Goal: Information Seeking & Learning: Learn about a topic

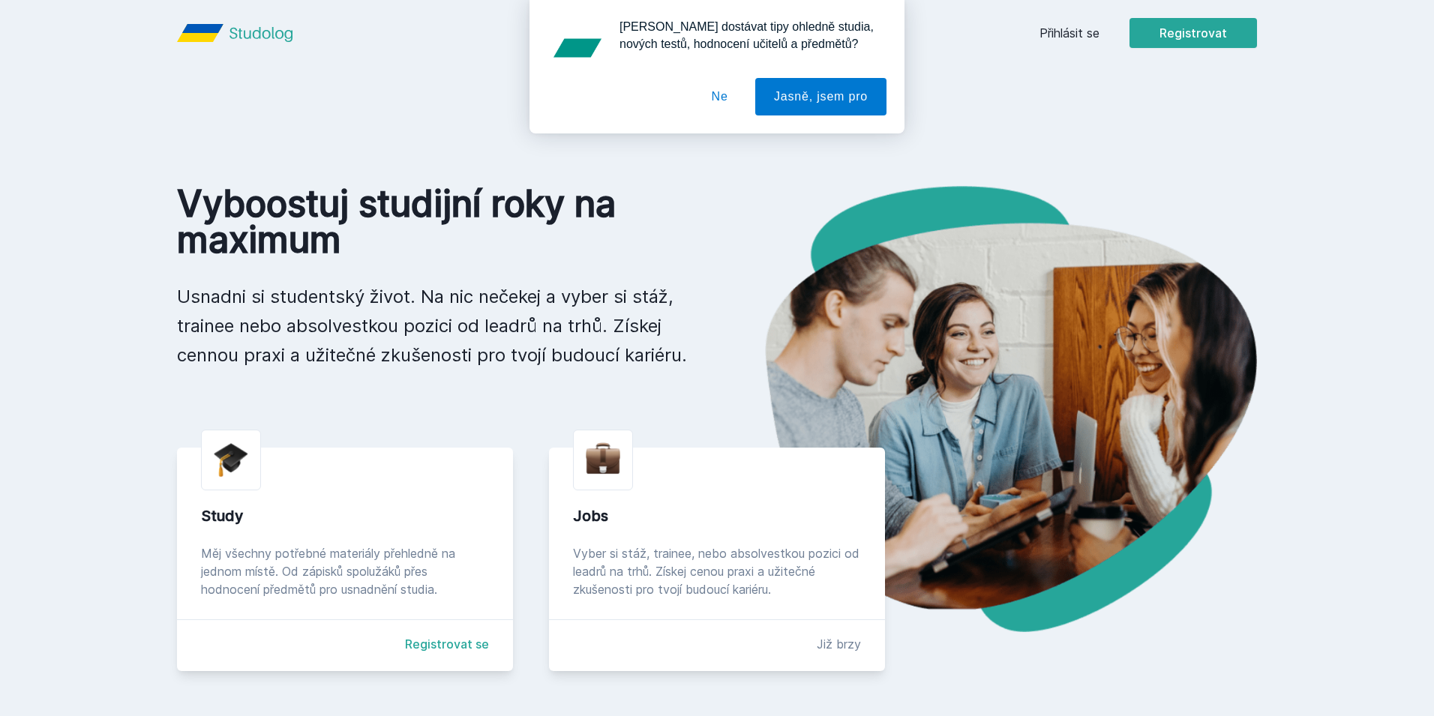
click at [719, 87] on button "Ne" at bounding box center [720, 97] width 54 height 38
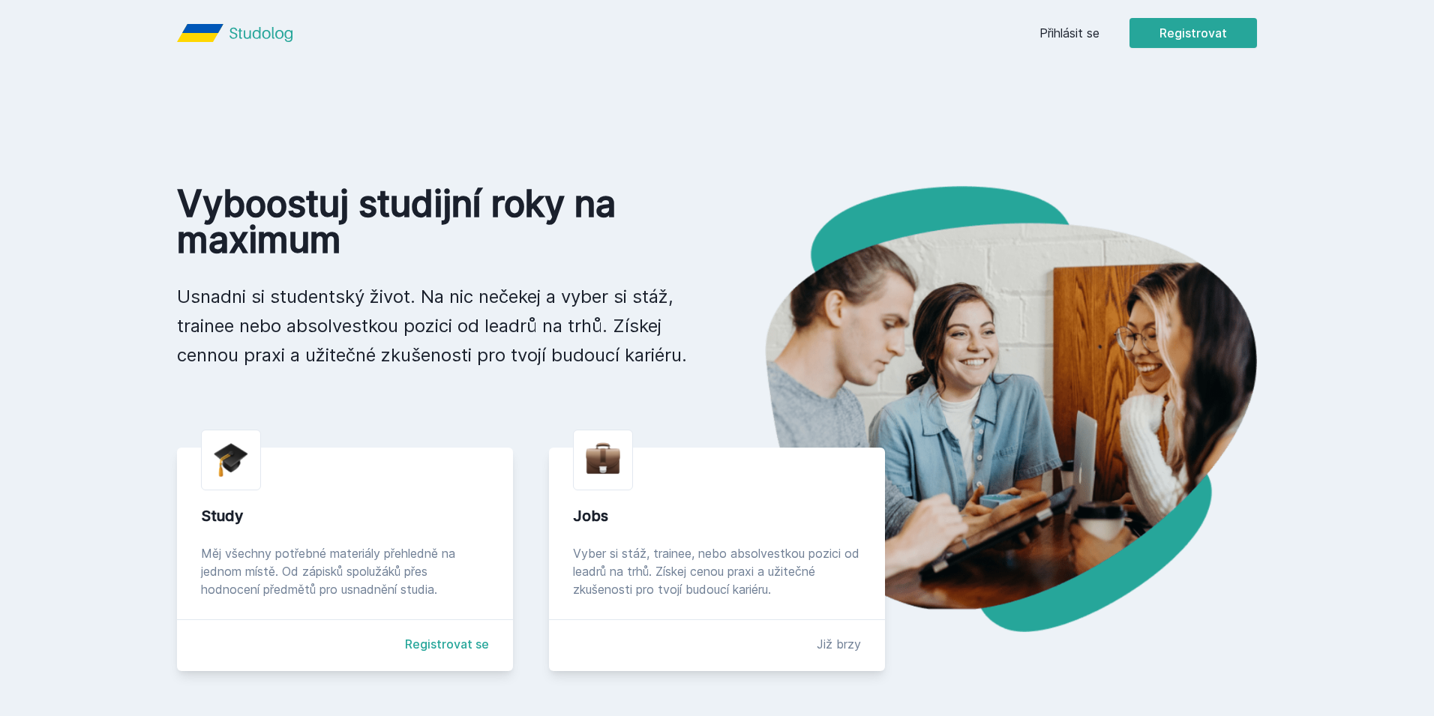
click at [1062, 24] on link "Přihlásit se" at bounding box center [1070, 33] width 60 height 18
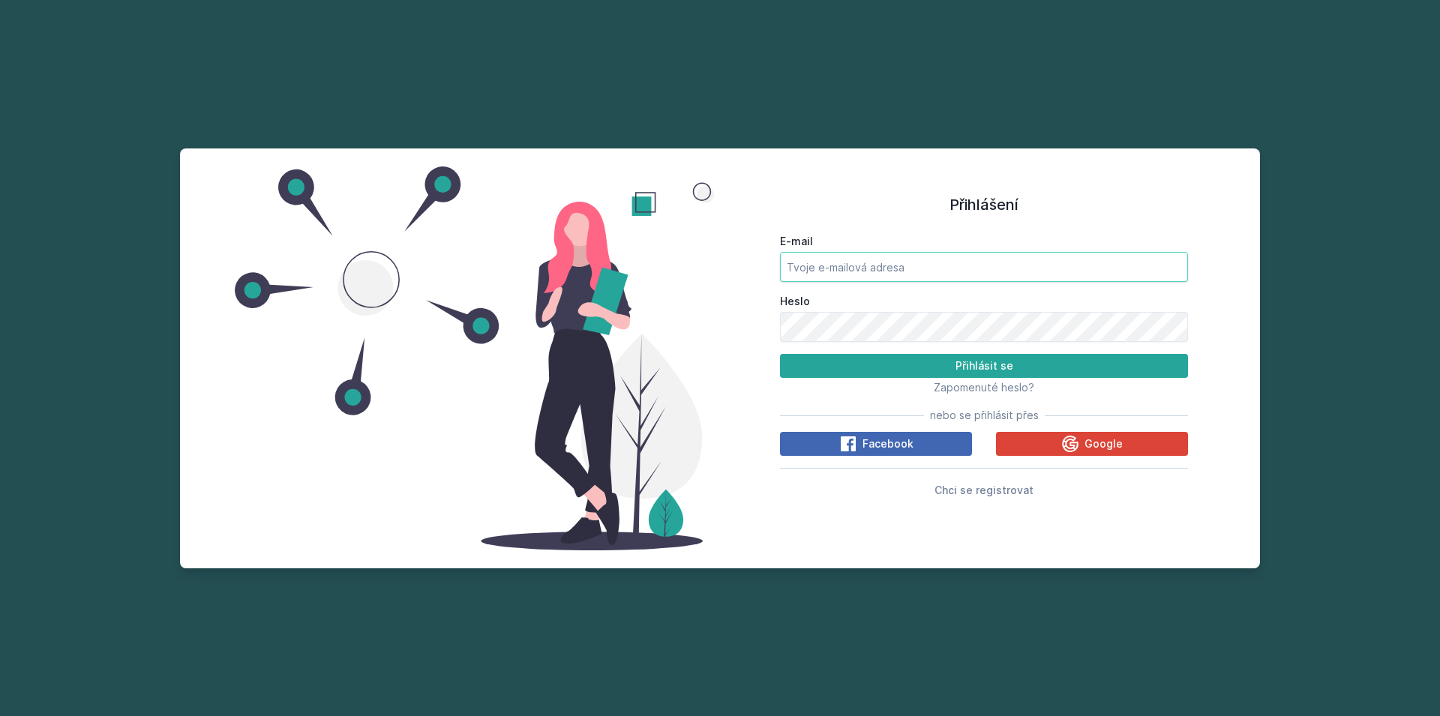
click at [866, 279] on input "E-mail" at bounding box center [984, 267] width 408 height 30
click at [780, 354] on button "Přihlásit se" at bounding box center [984, 366] width 408 height 24
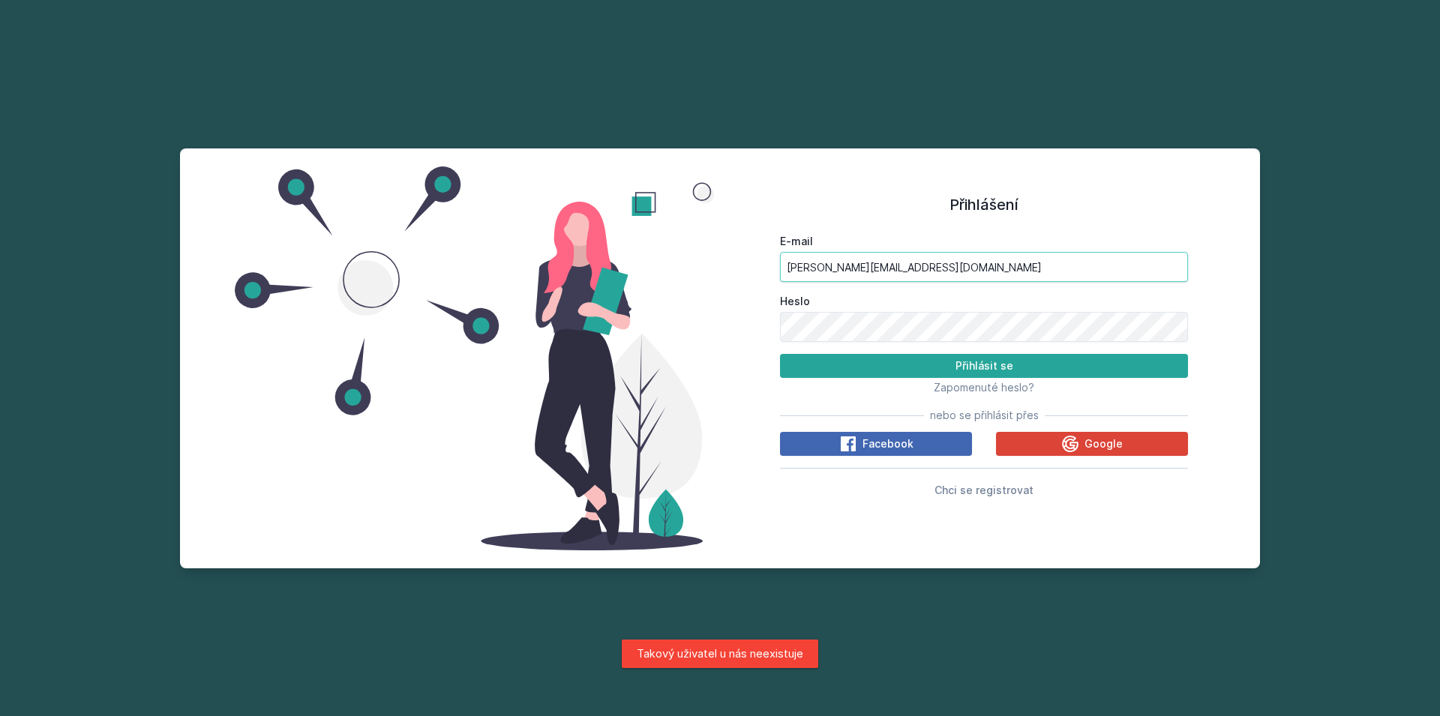
drag, startPoint x: 727, startPoint y: 257, endPoint x: 645, endPoint y: 258, distance: 81.8
click at [780, 257] on input "[PERSON_NAME][EMAIL_ADDRESS][DOMAIN_NAME]" at bounding box center [984, 267] width 408 height 30
type input "¨"
type input "[EMAIL_ADDRESS][DOMAIN_NAME]"
click at [780, 354] on button "Přihlásit se" at bounding box center [984, 366] width 408 height 24
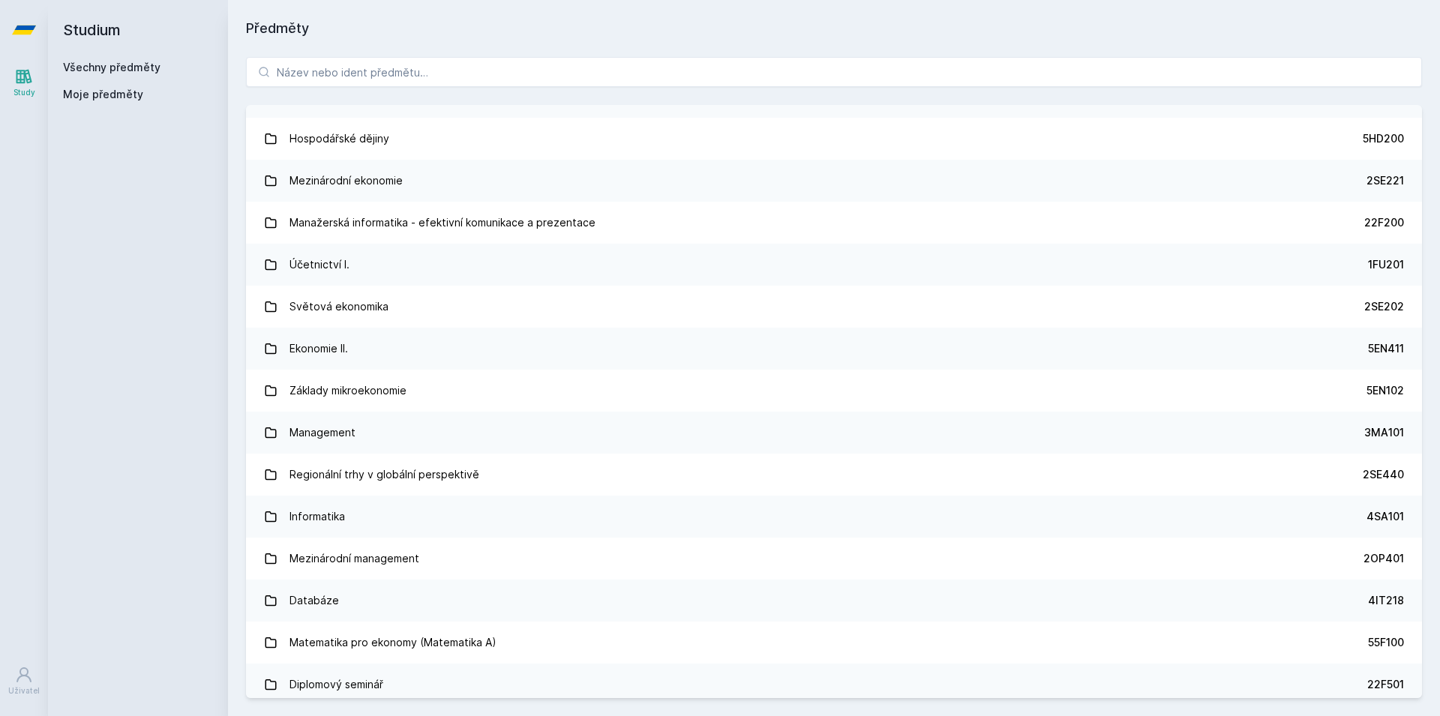
scroll to position [450, 0]
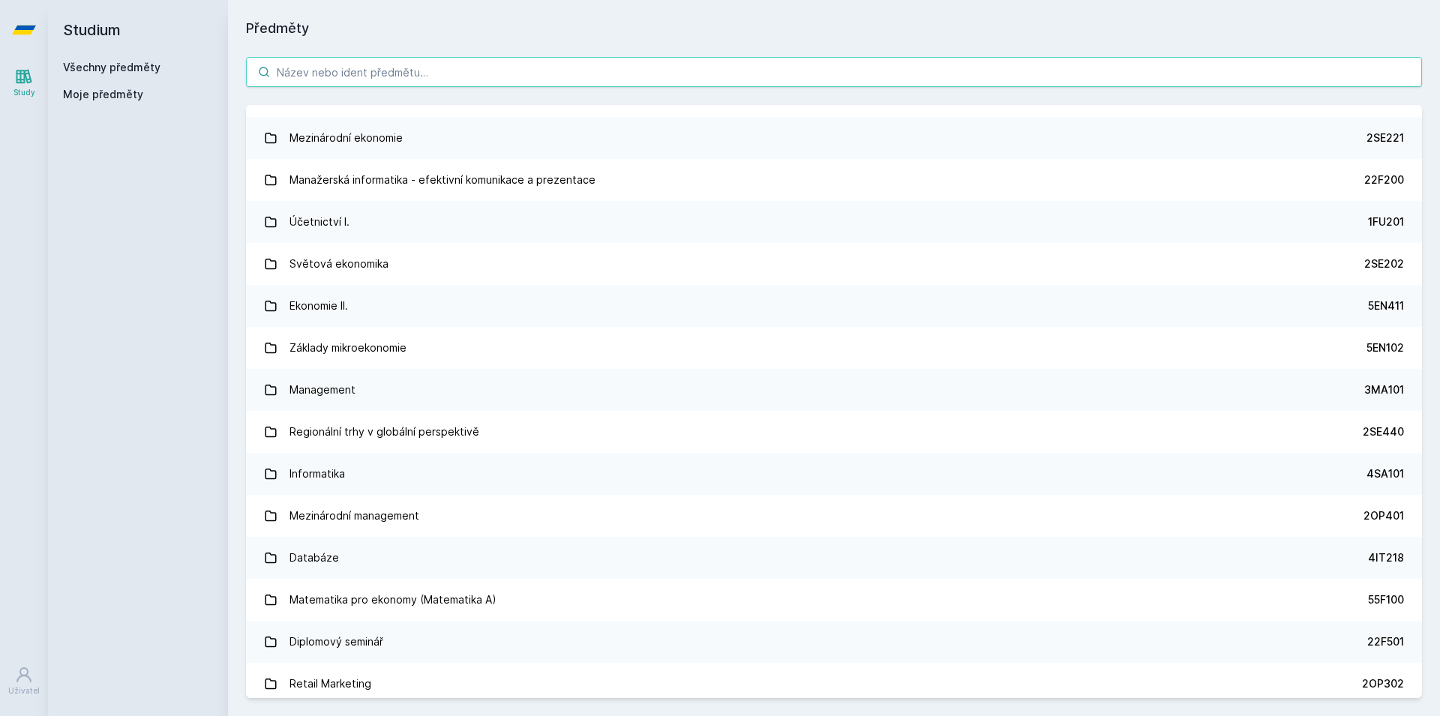
click at [344, 76] on input "search" at bounding box center [834, 72] width 1176 height 30
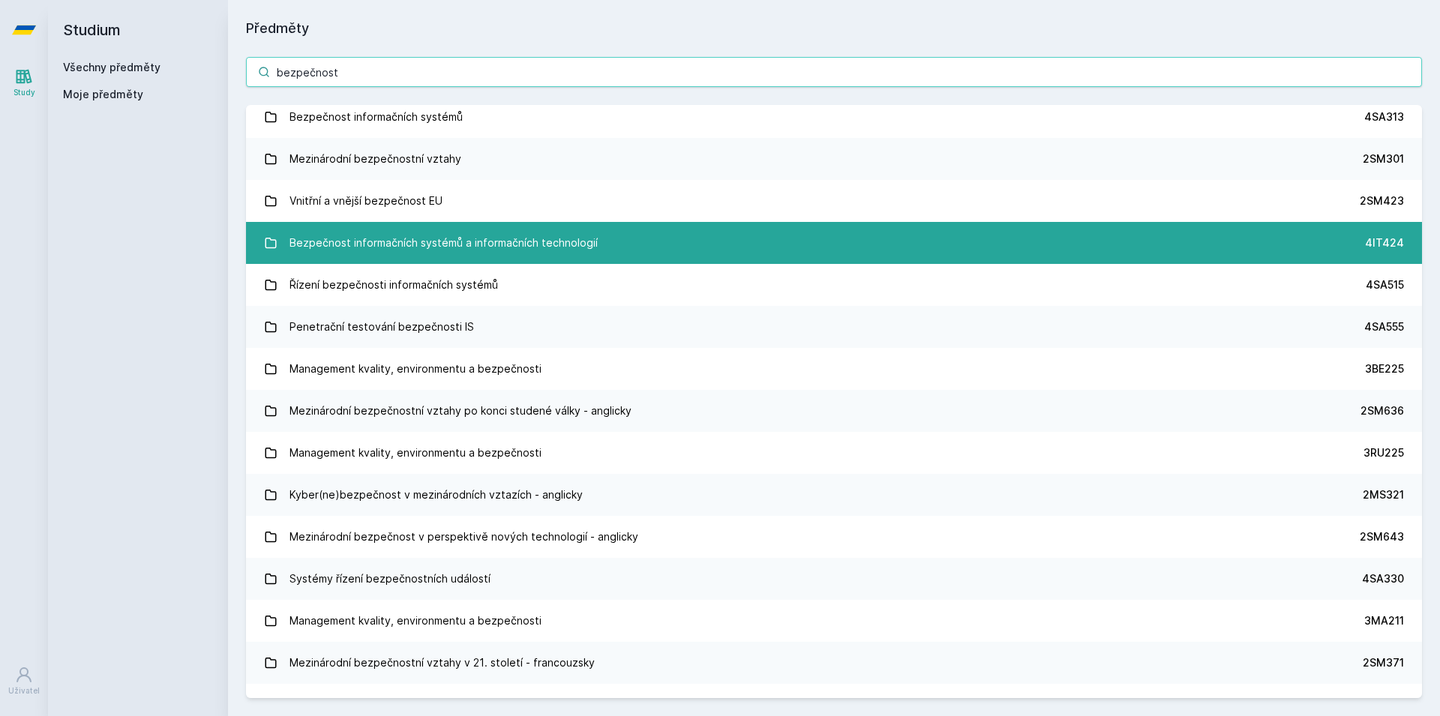
scroll to position [0, 0]
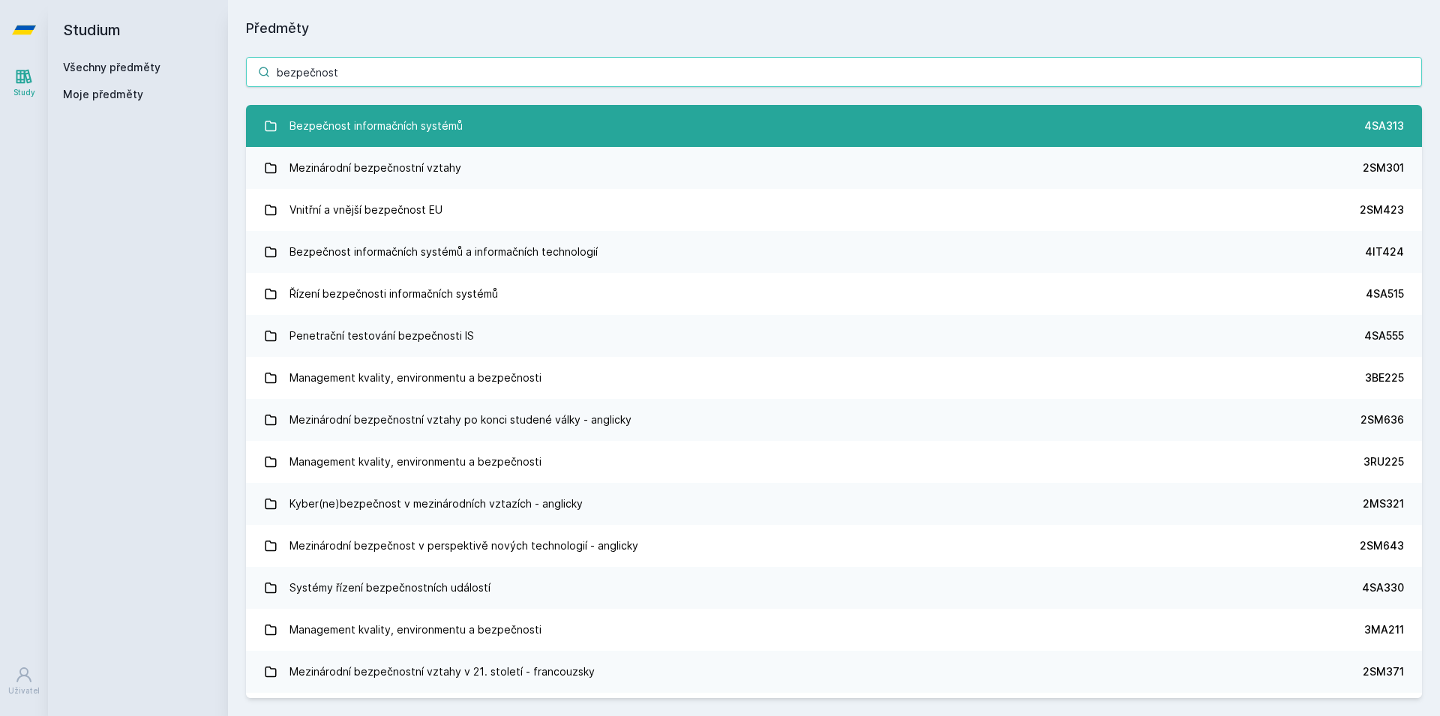
type input "bezpečnost"
click at [492, 135] on link "Bezpečnost informačních systémů 4SA313" at bounding box center [834, 126] width 1176 height 42
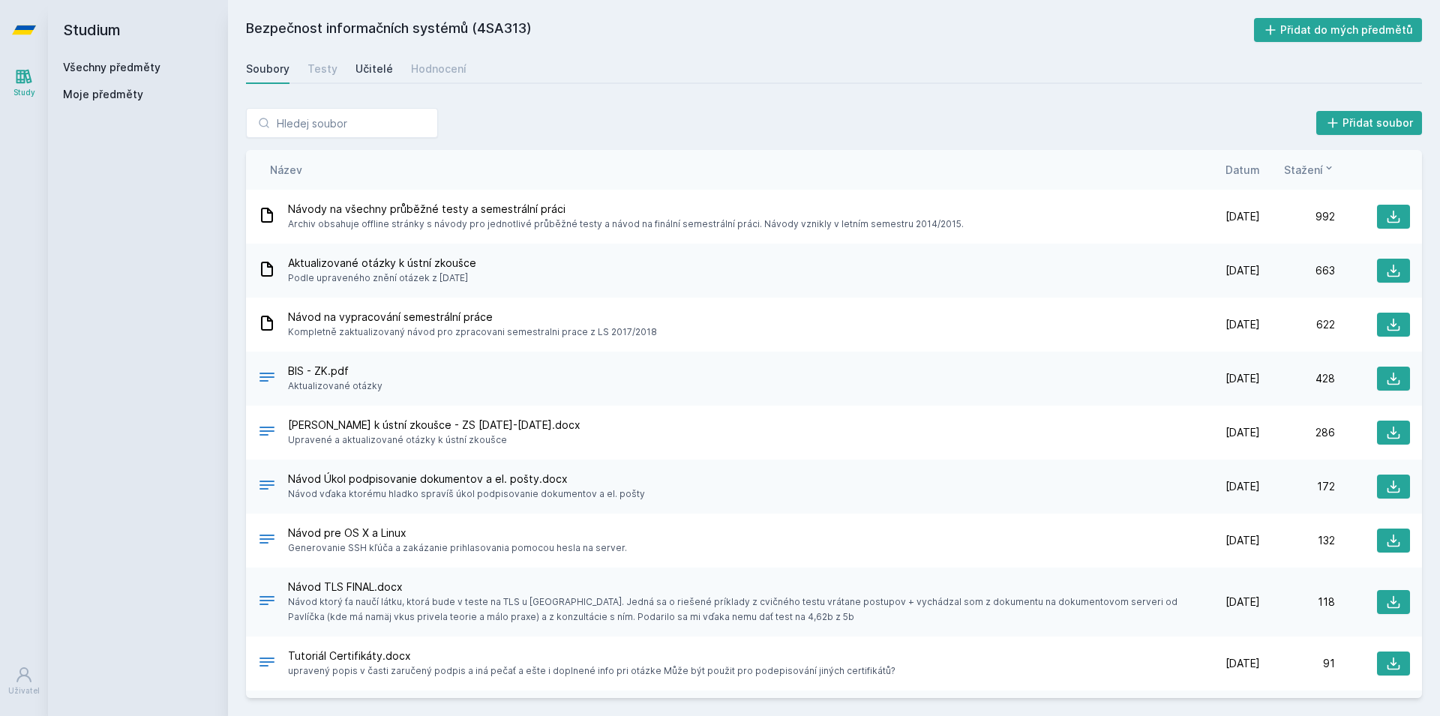
click at [369, 65] on div "Učitelé" at bounding box center [375, 69] width 38 height 15
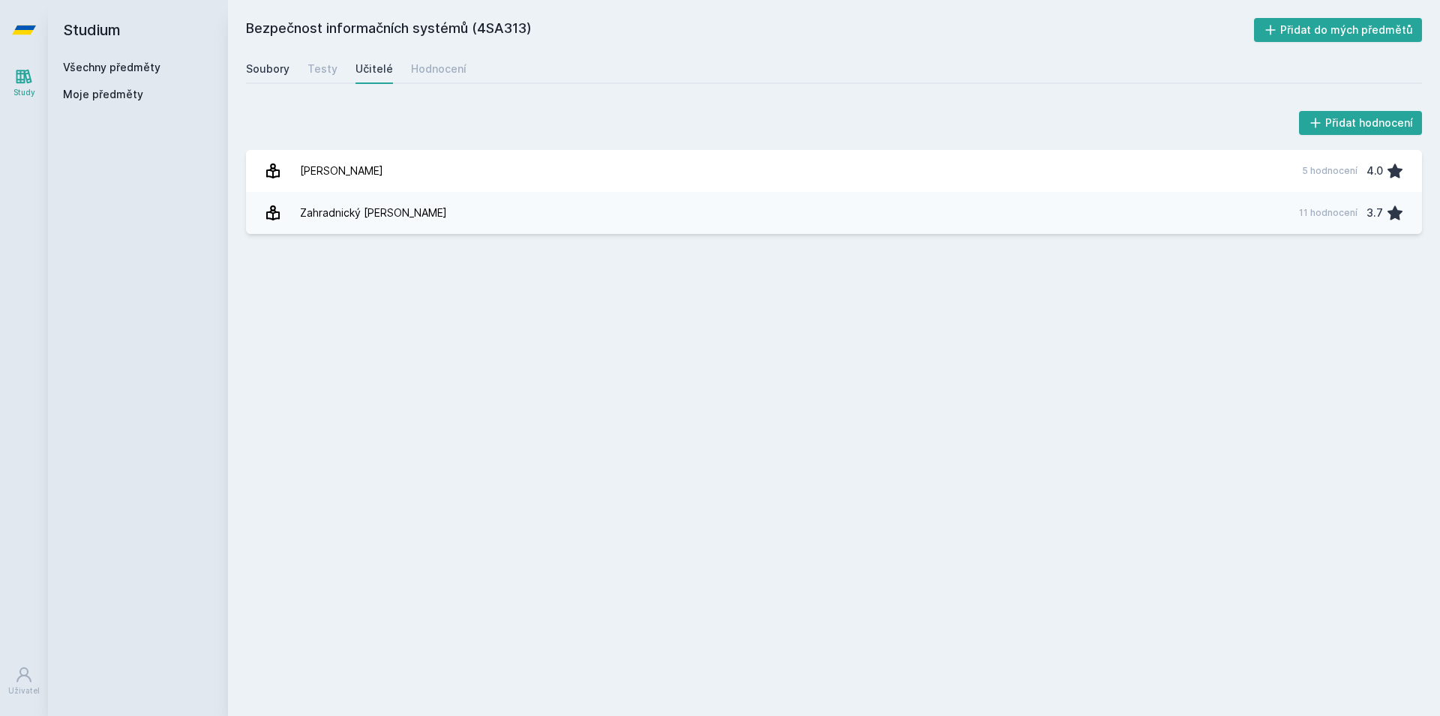
click at [270, 71] on div "Soubory" at bounding box center [268, 69] width 44 height 15
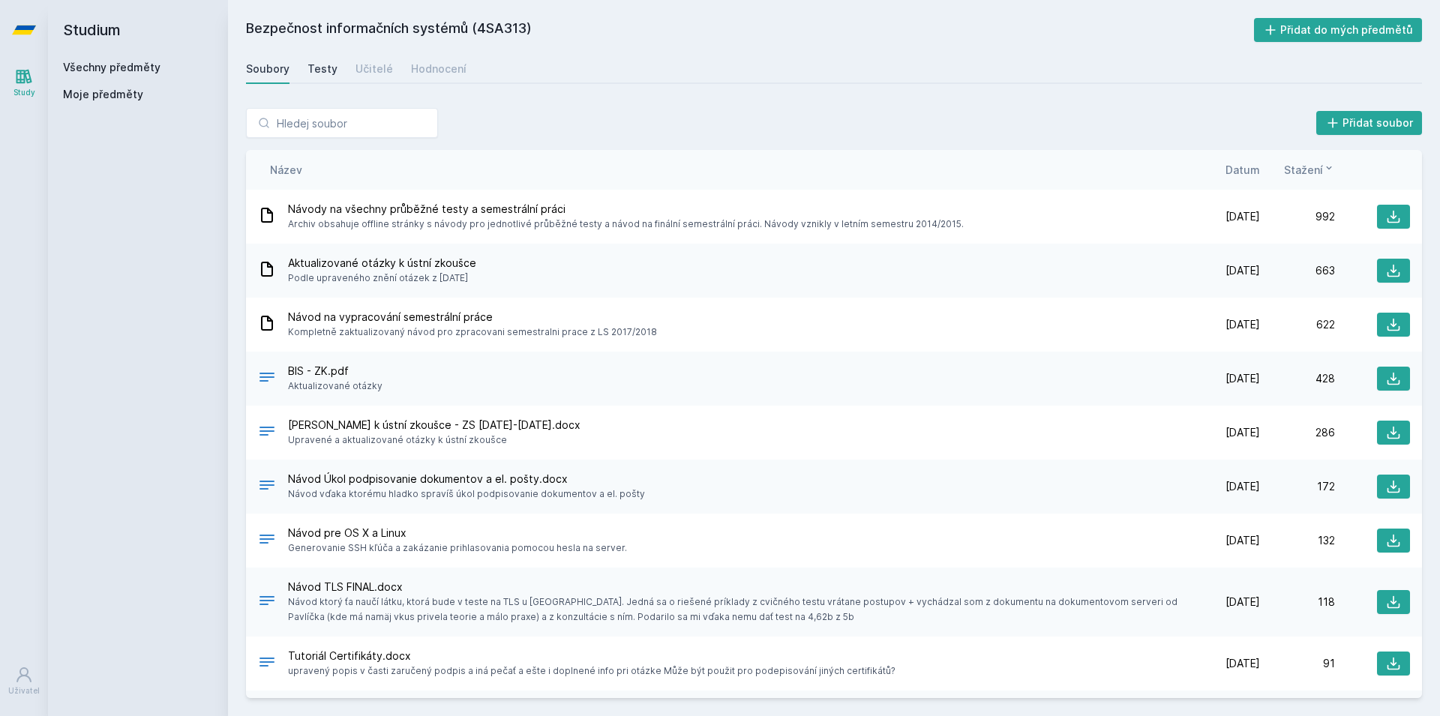
click at [311, 59] on link "Testy" at bounding box center [323, 69] width 30 height 30
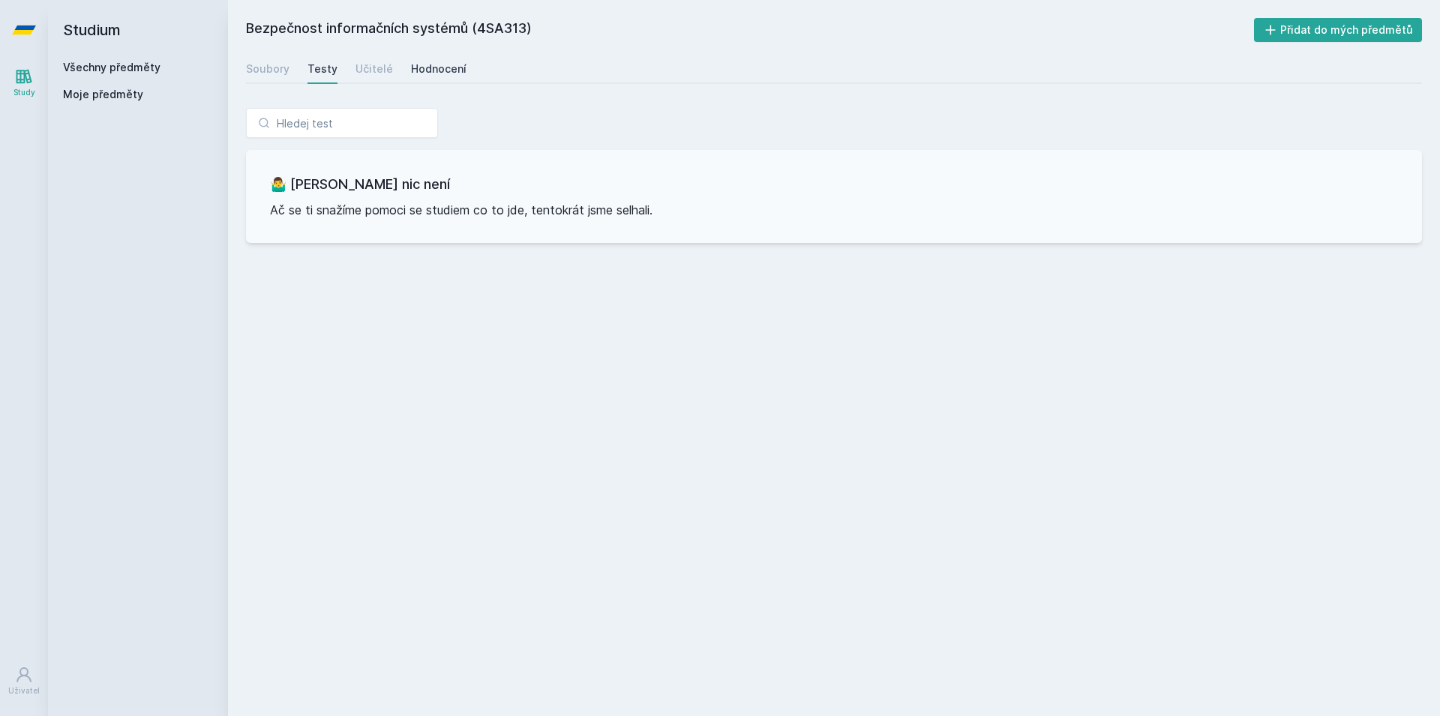
click at [429, 57] on link "Hodnocení" at bounding box center [439, 69] width 56 height 30
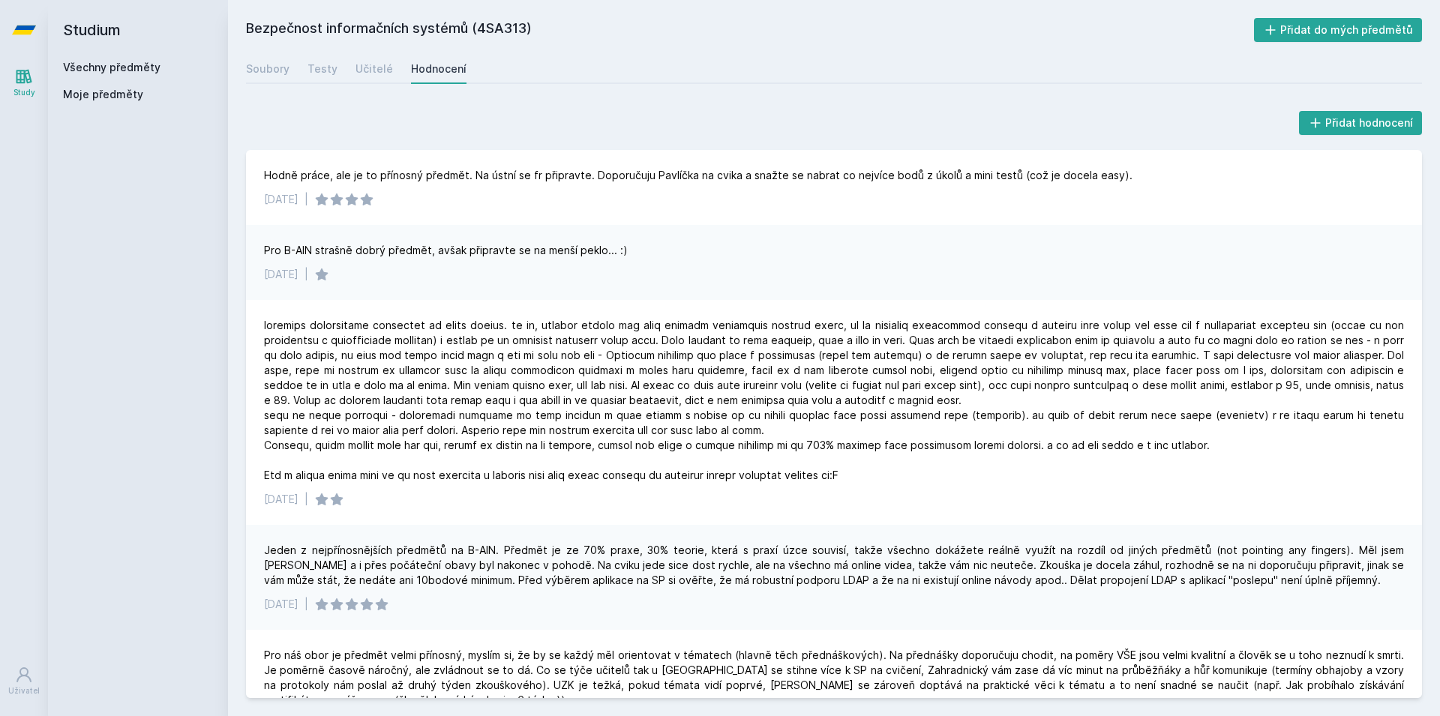
click at [391, 67] on div "Soubory Testy Učitelé Hodnocení" at bounding box center [834, 69] width 1176 height 30
click at [359, 68] on div "Učitelé" at bounding box center [375, 69] width 38 height 15
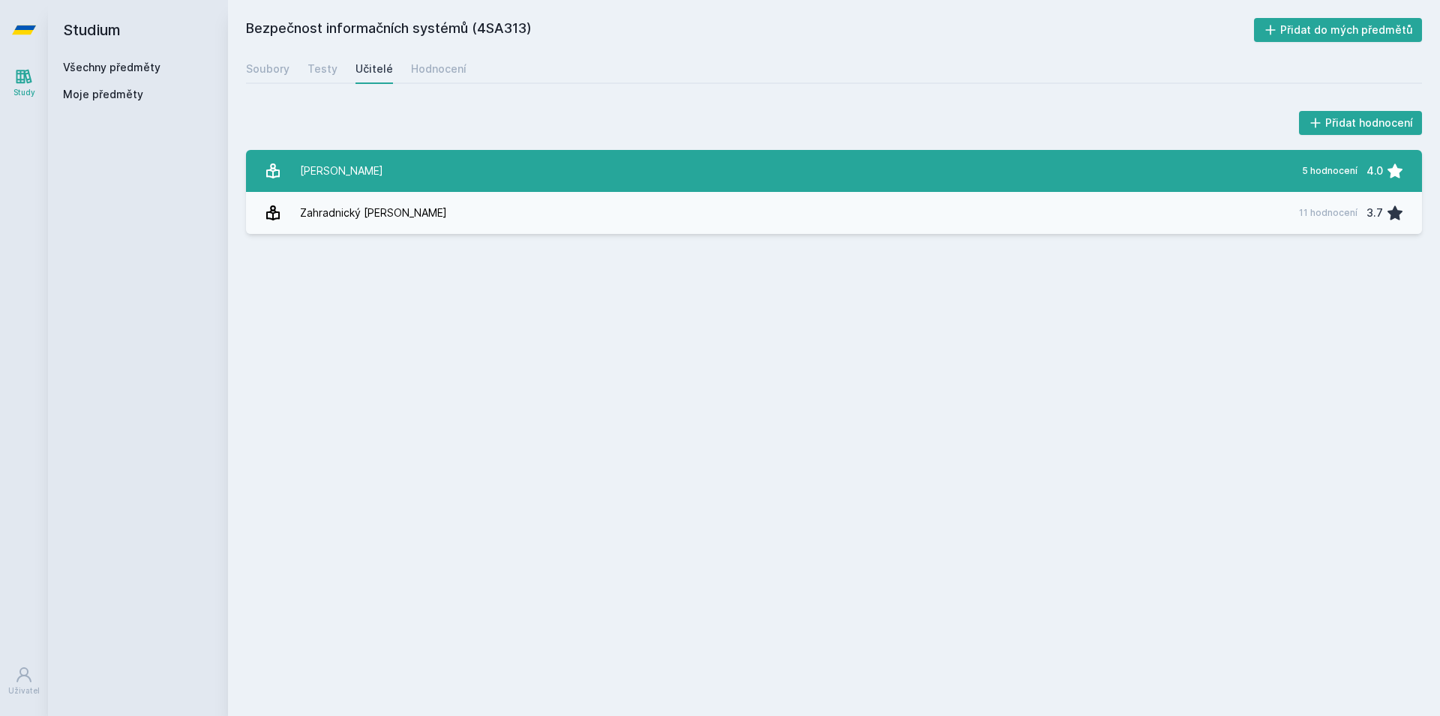
scroll to position [3, 0]
